Goal: Find specific page/section: Find specific page/section

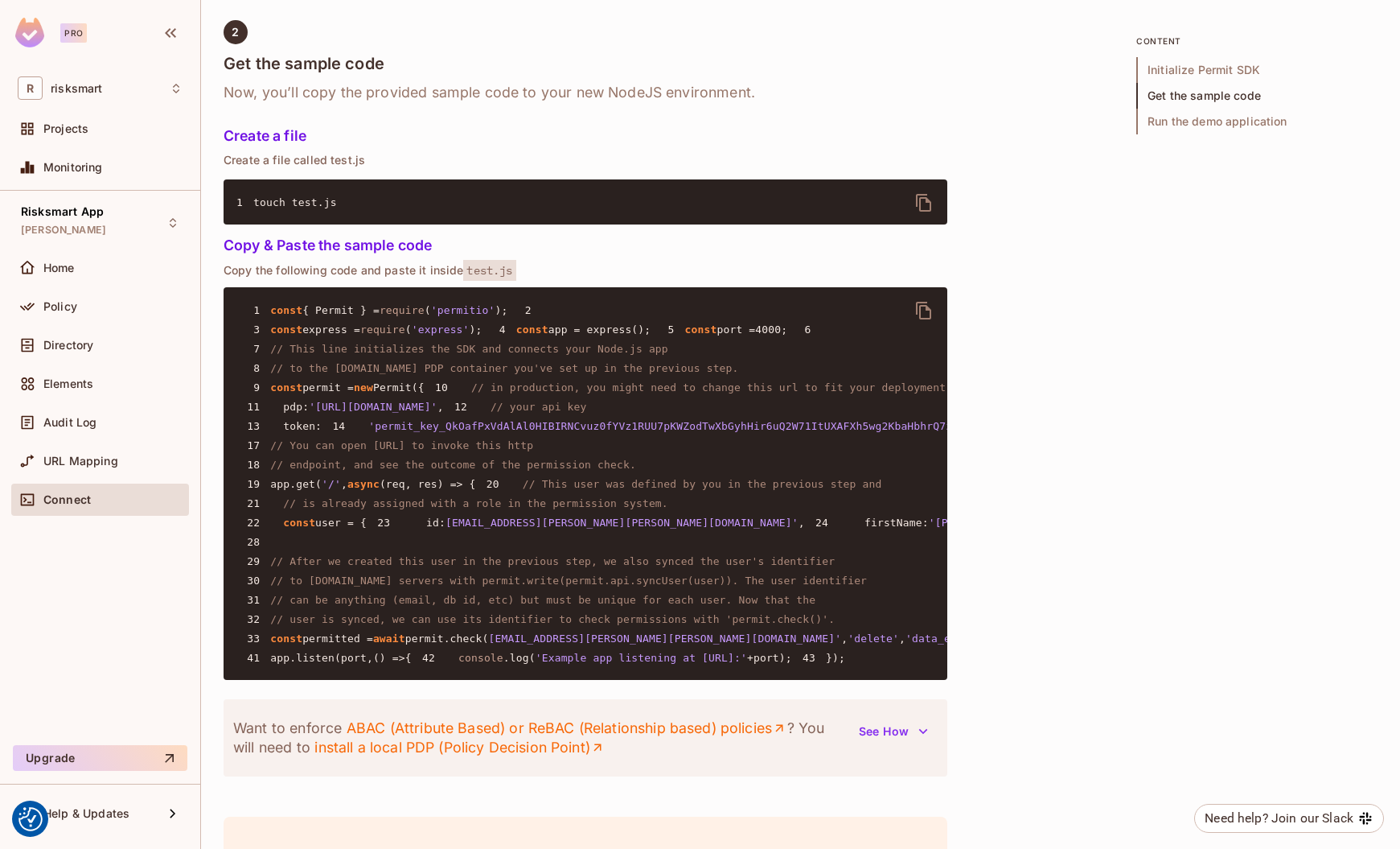
scroll to position [919, 0]
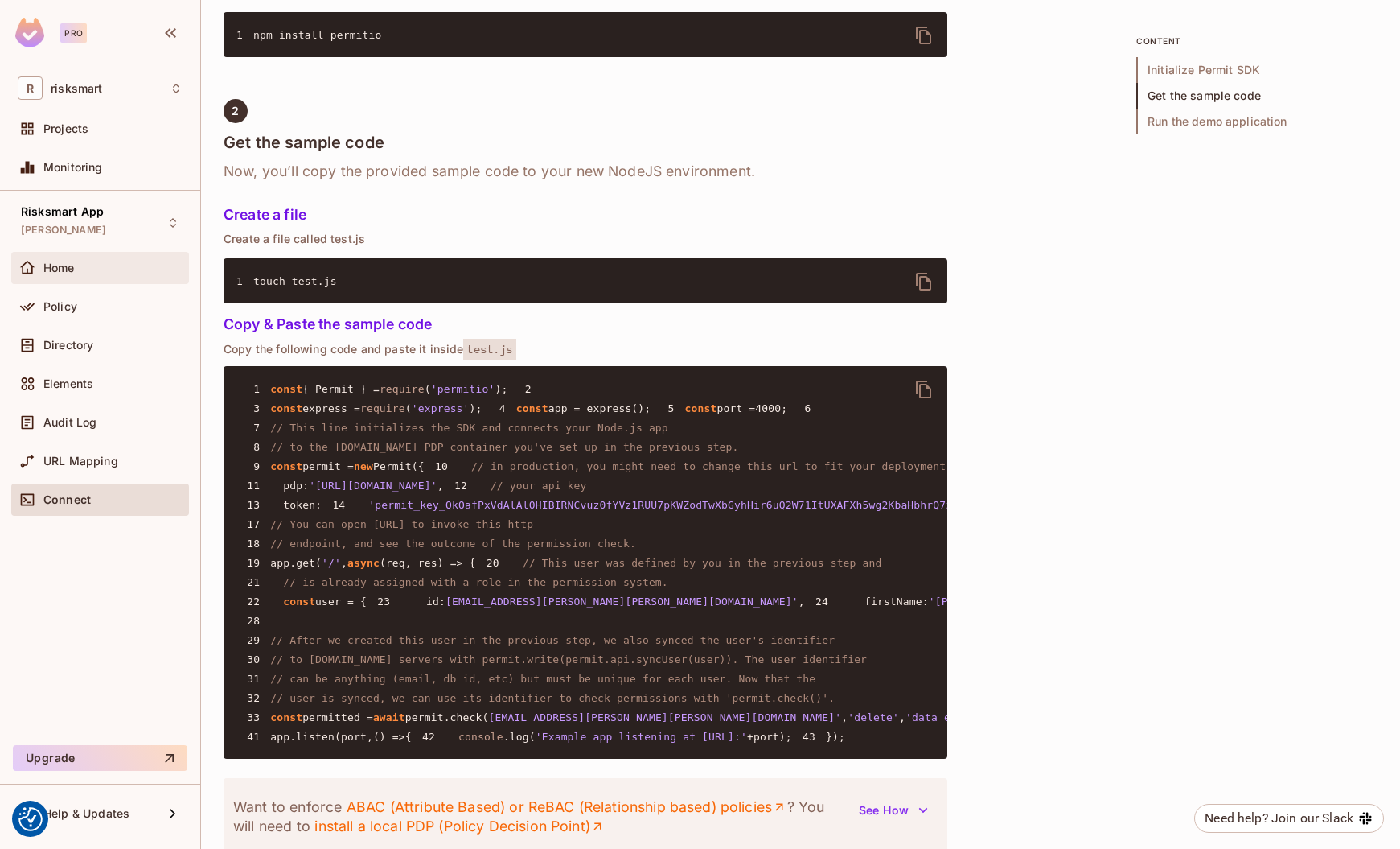
click at [77, 279] on div "Home" at bounding box center [100, 267] width 178 height 32
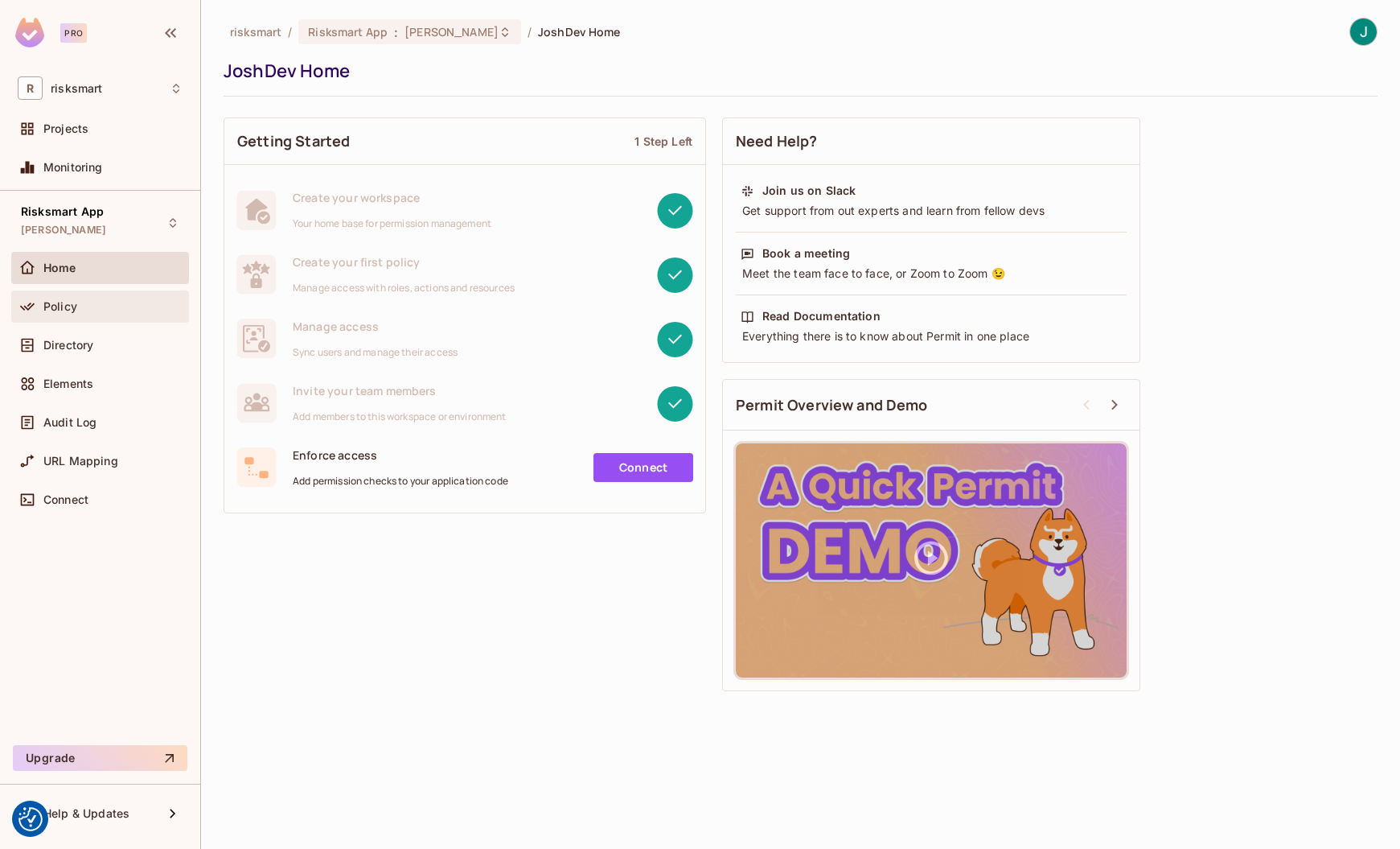
click at [60, 316] on div "Policy" at bounding box center [100, 306] width 178 height 32
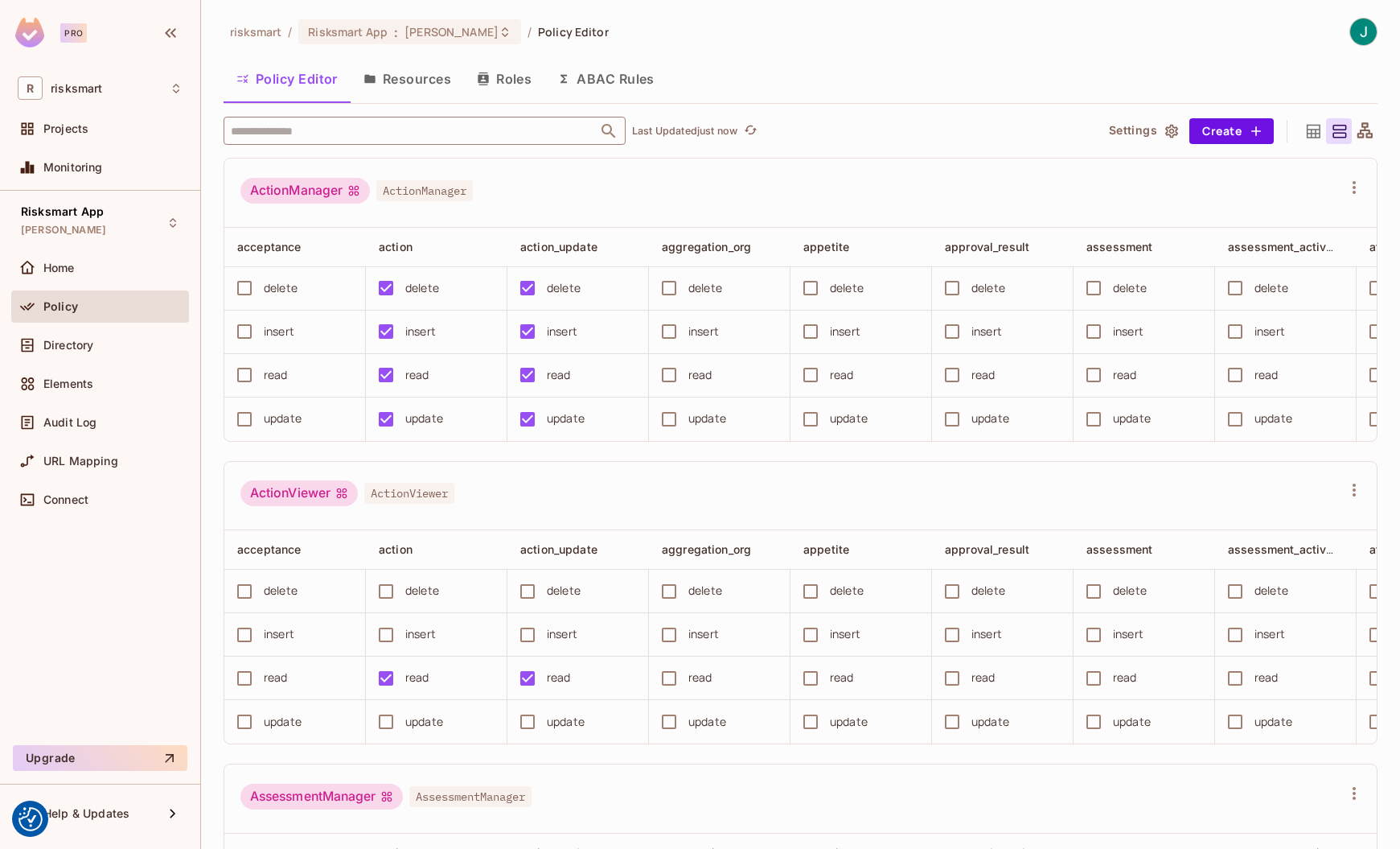
click at [289, 133] on input "text" at bounding box center [410, 131] width 367 height 29
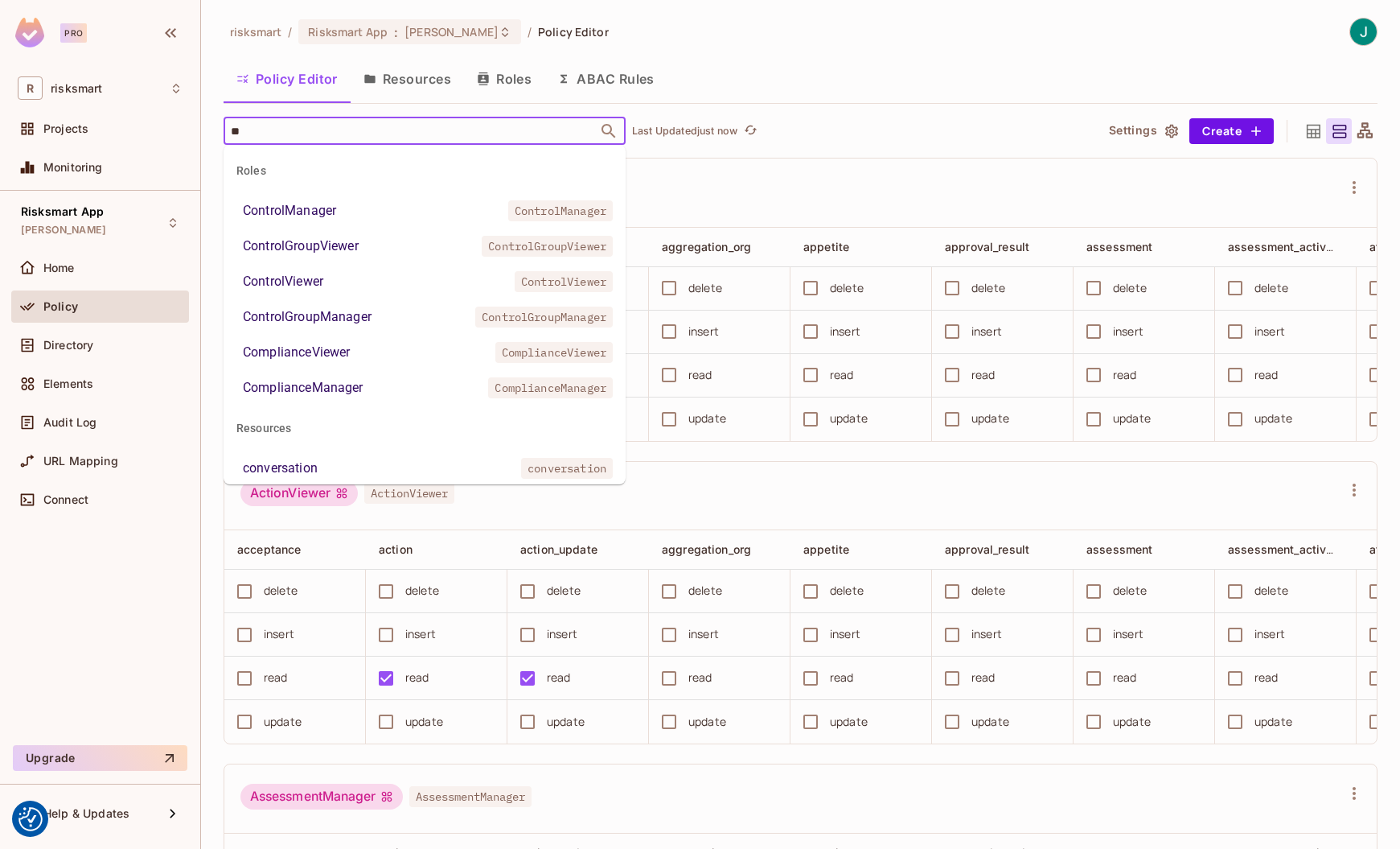
type input "*"
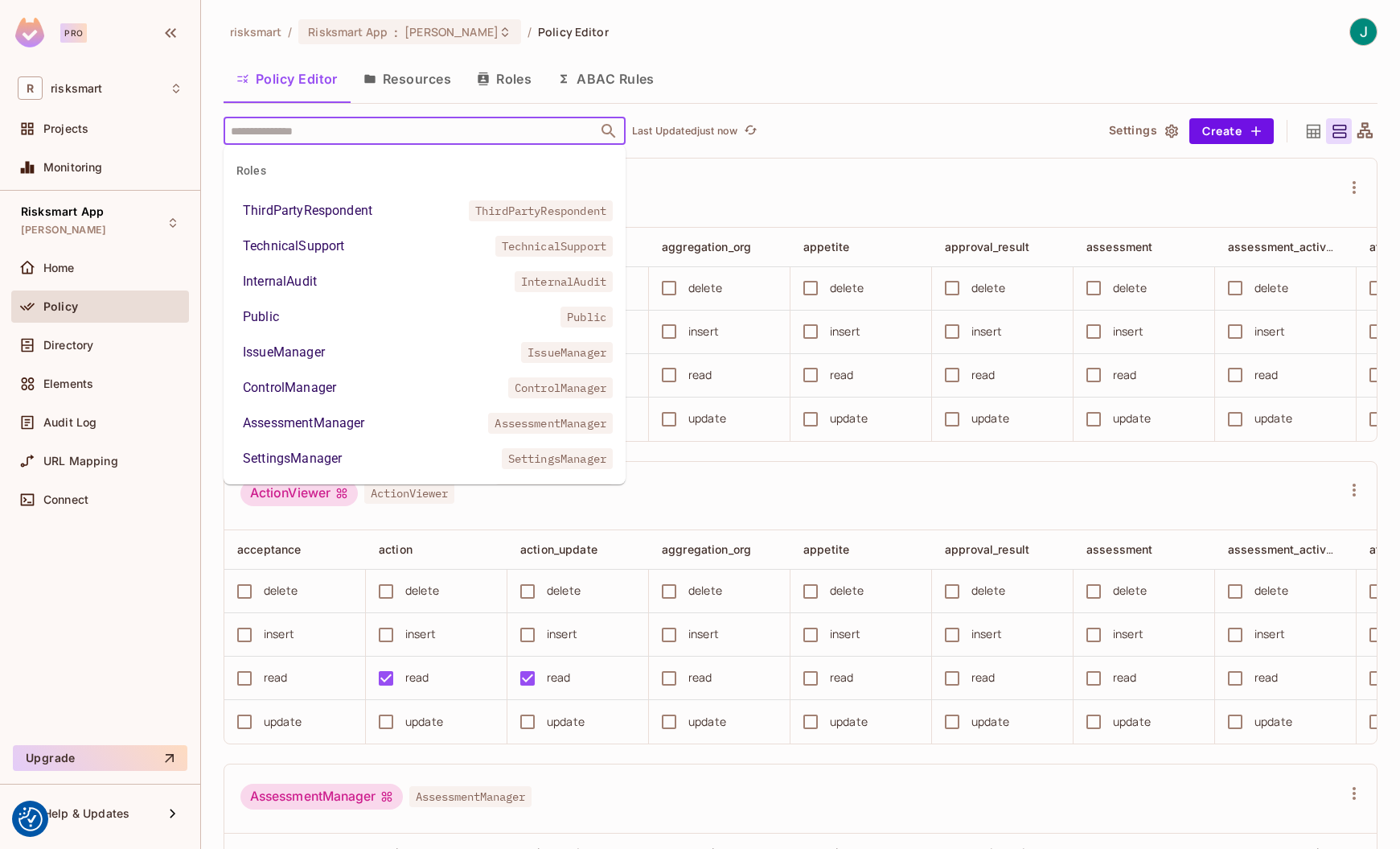
click at [849, 179] on div "ActionManager ActionManager" at bounding box center [791, 193] width 1101 height 30
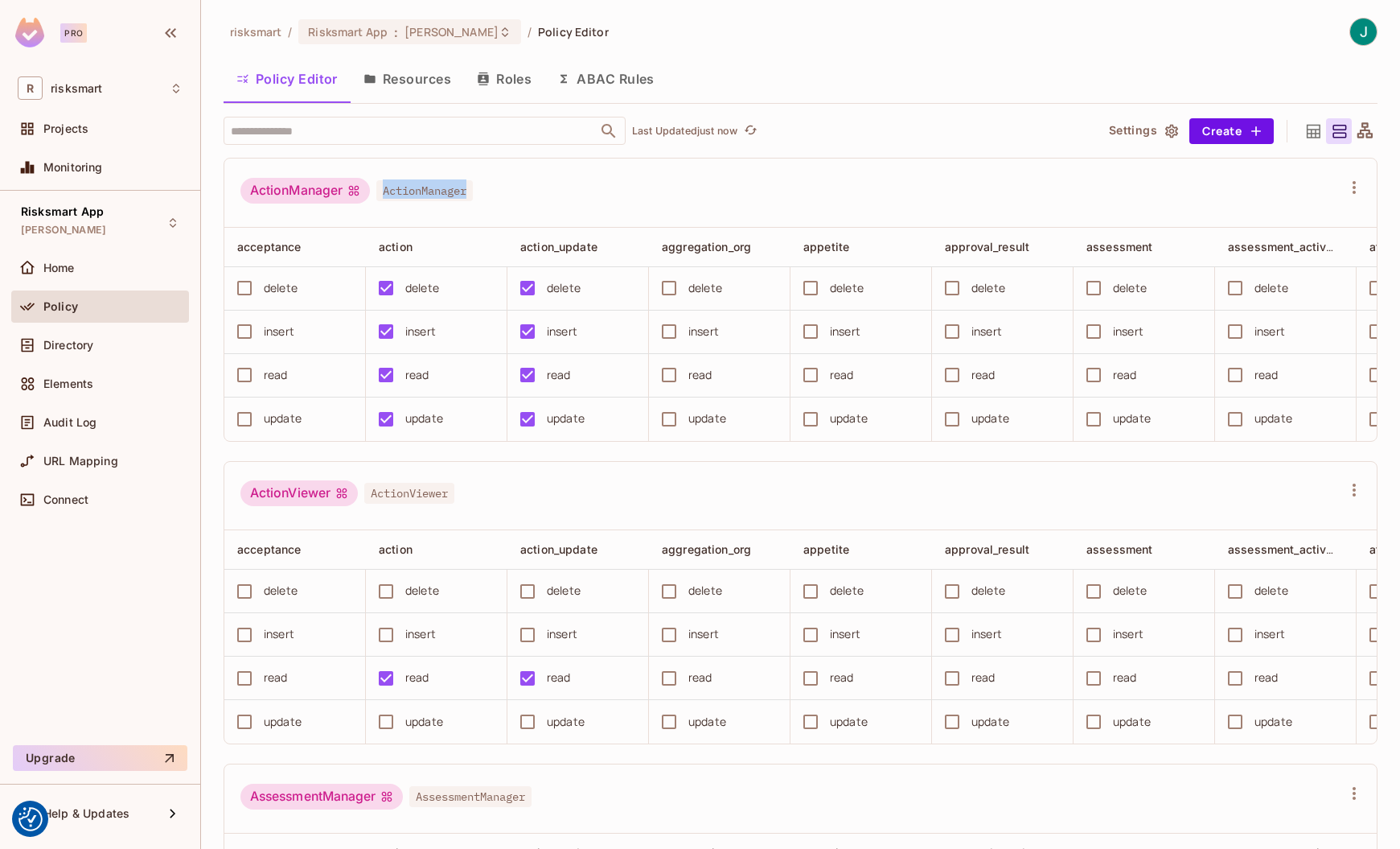
click at [693, 163] on div "ActionManager ActionManager" at bounding box center [801, 193] width 1153 height 69
